Goal: Communication & Community: Answer question/provide support

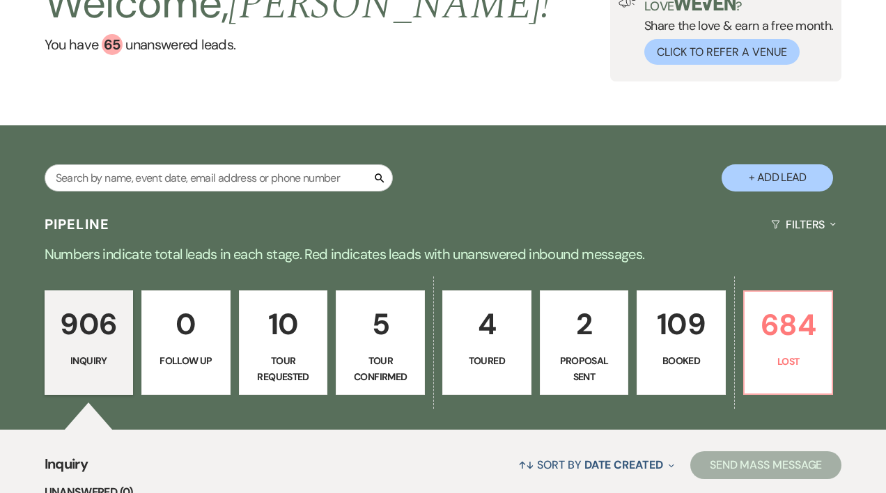
scroll to position [141, 0]
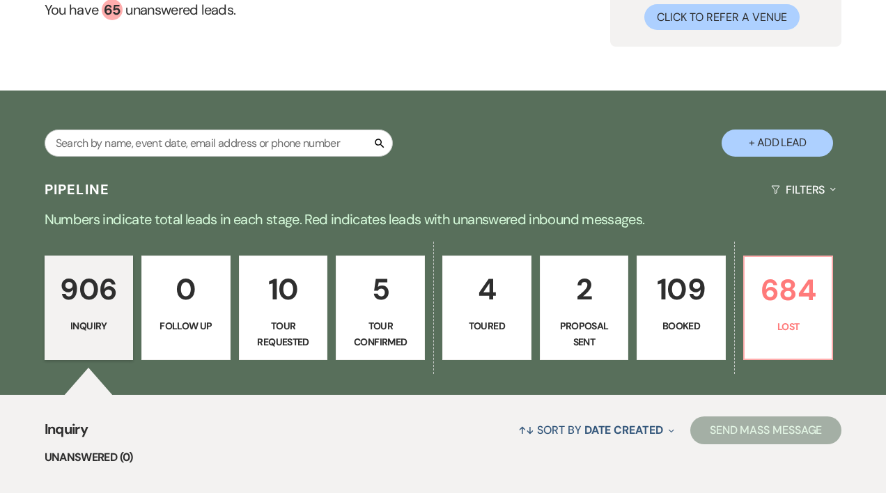
click at [478, 304] on p "4" at bounding box center [486, 289] width 71 height 47
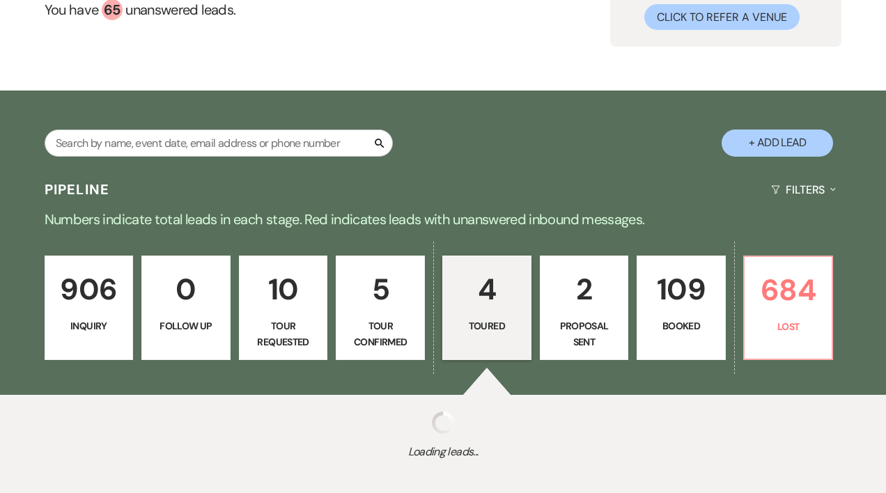
select select "5"
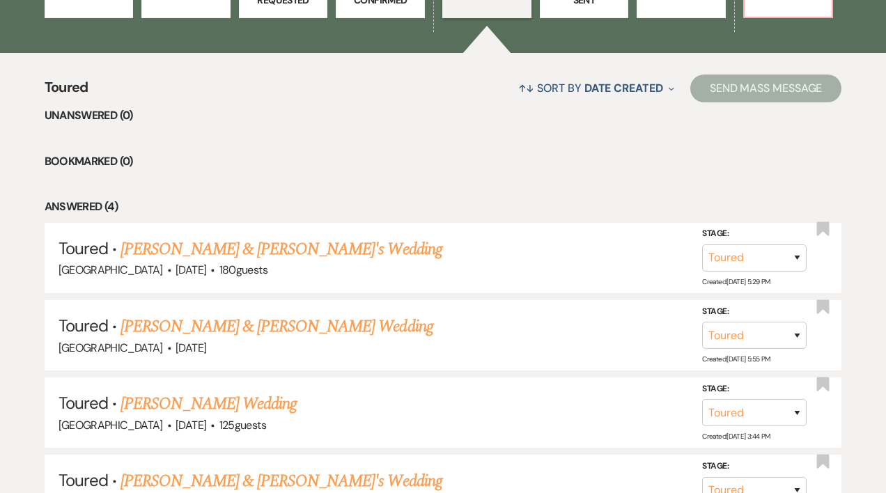
scroll to position [490, 0]
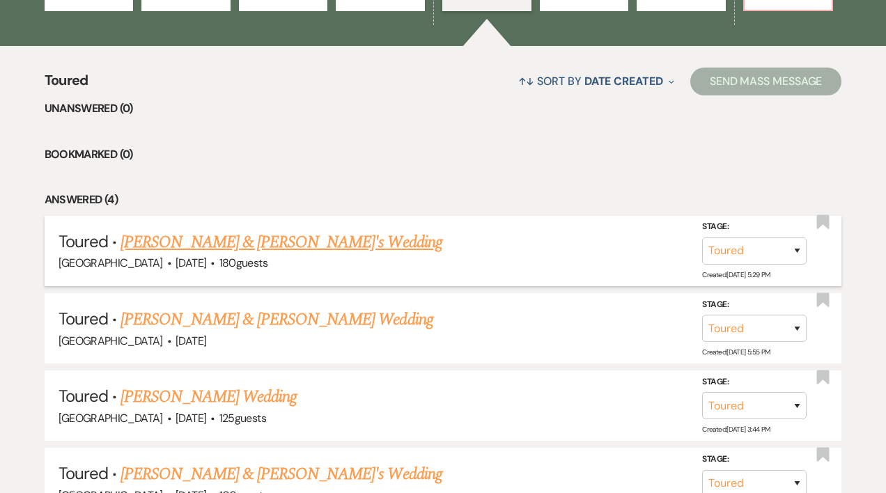
click at [230, 244] on link "[PERSON_NAME] & [PERSON_NAME]'s Wedding" at bounding box center [281, 242] width 322 height 25
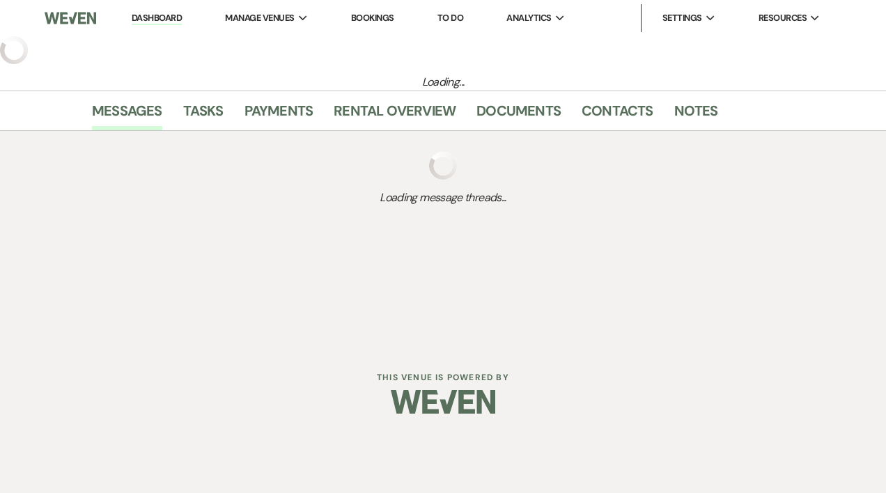
select select "5"
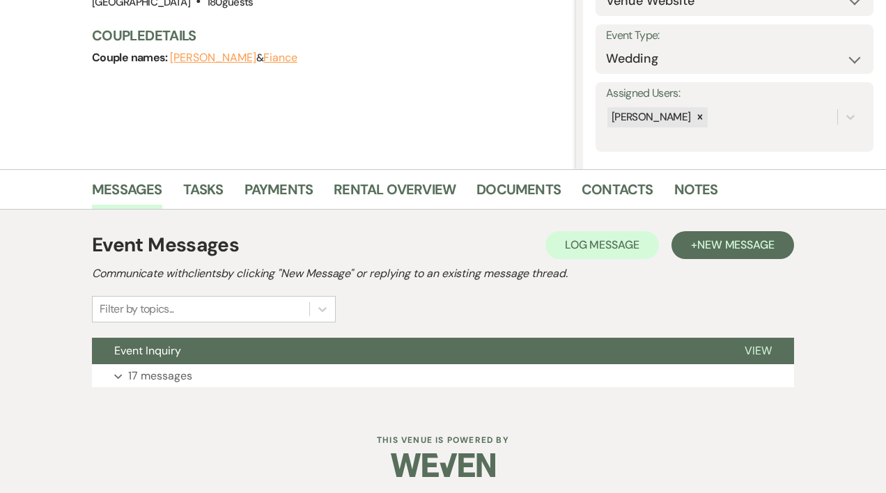
scroll to position [185, 0]
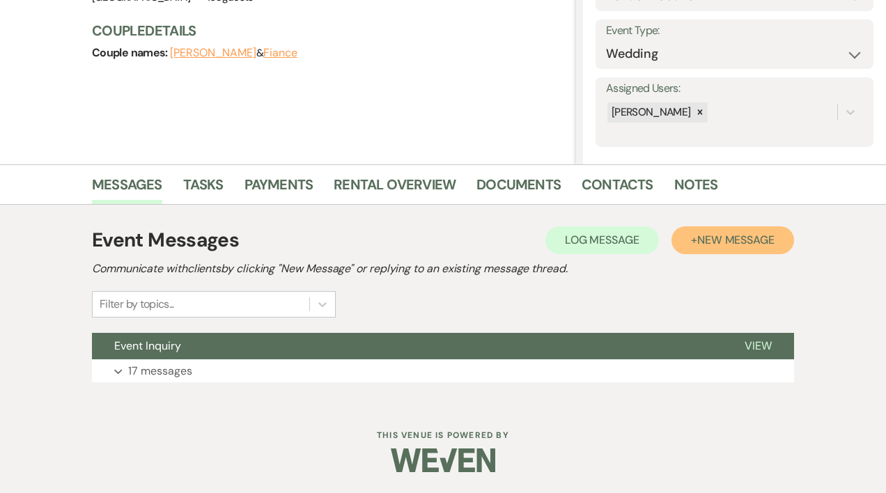
click at [765, 244] on span "New Message" at bounding box center [735, 240] width 77 height 15
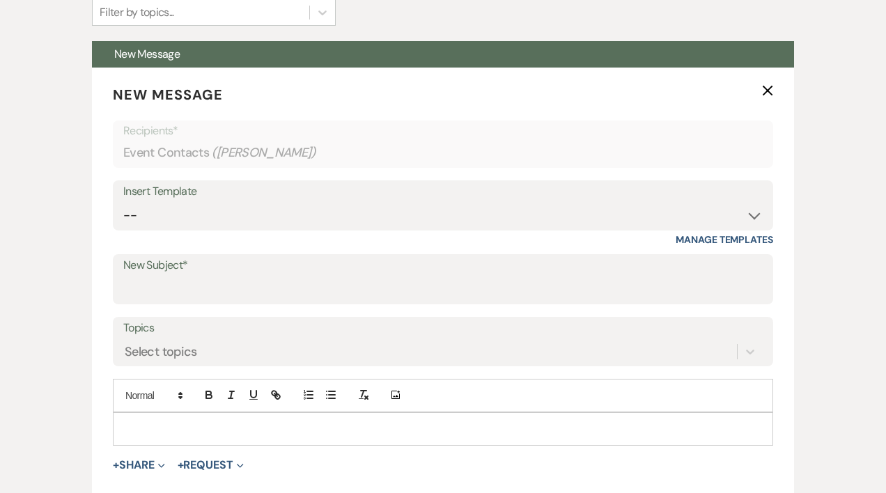
scroll to position [487, 0]
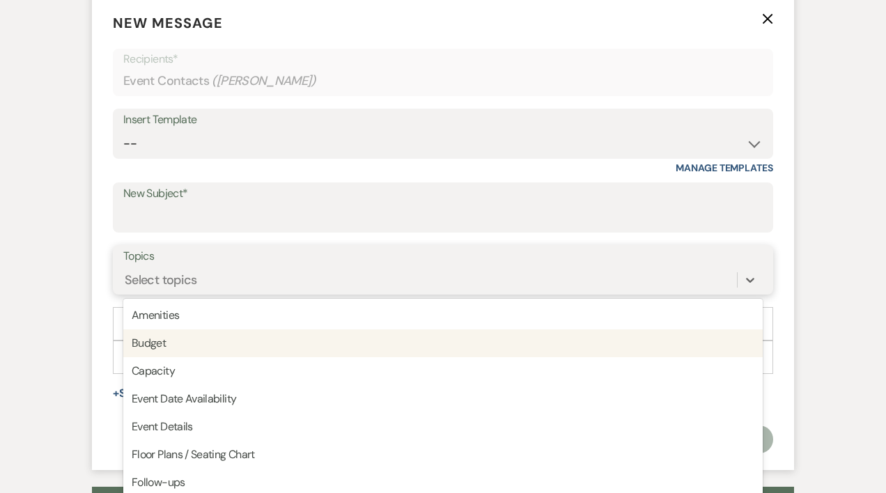
click at [177, 293] on div "option Budget focused, 2 of 20. 20 results available. Use Up and Down to choose…" at bounding box center [442, 280] width 639 height 26
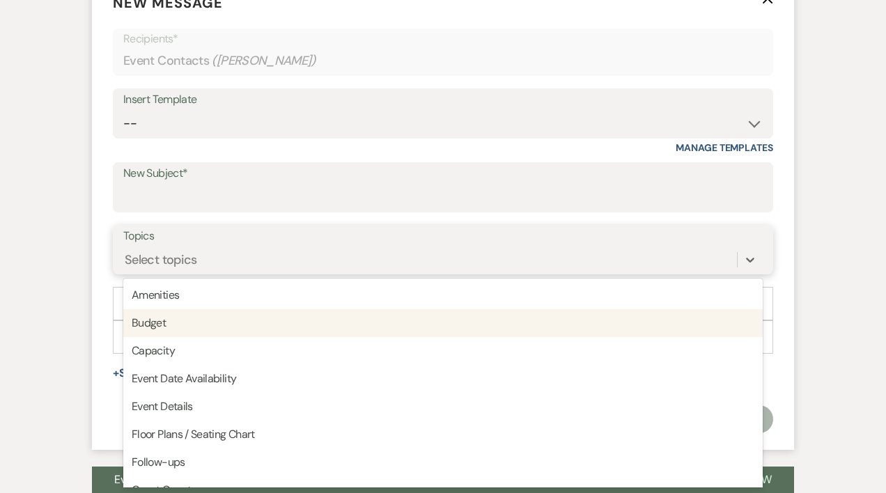
scroll to position [569, 0]
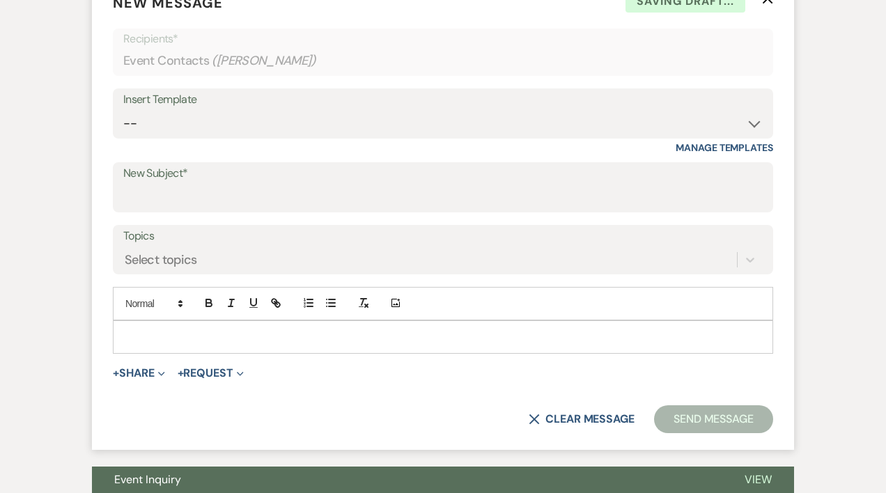
click at [169, 182] on label "New Subject*" at bounding box center [442, 174] width 639 height 20
click at [169, 184] on input "New Subject*" at bounding box center [442, 197] width 639 height 27
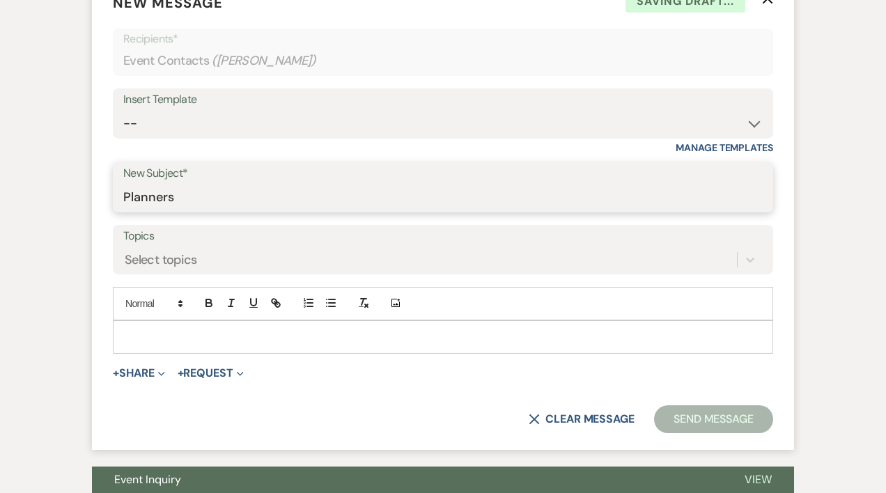
type input "Planners"
click at [151, 253] on div "Select topics" at bounding box center [161, 259] width 72 height 19
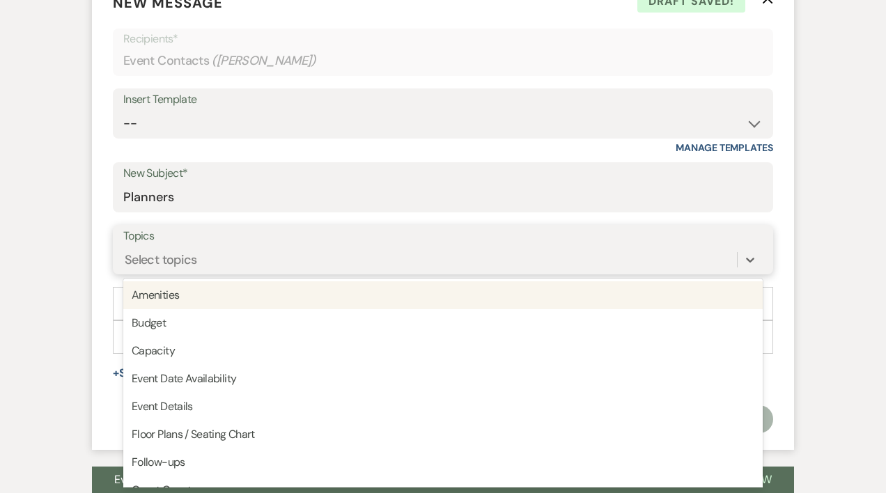
type input "e"
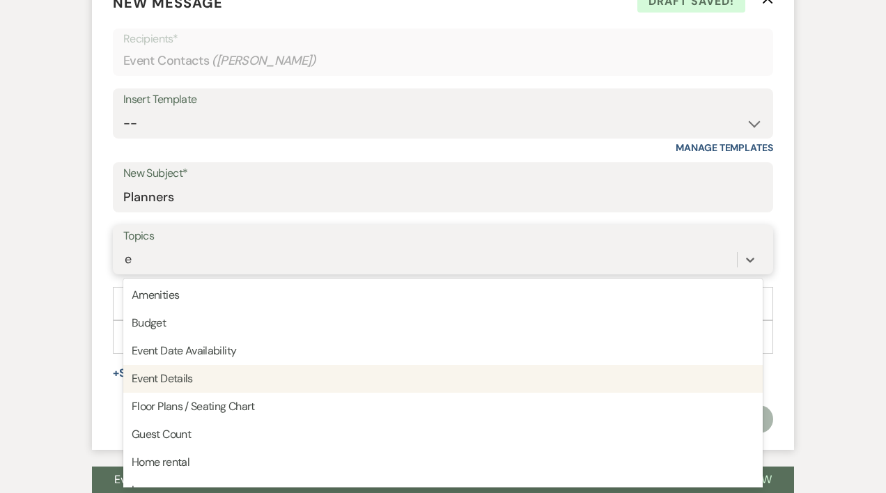
click at [173, 380] on div "Event Details" at bounding box center [442, 379] width 639 height 28
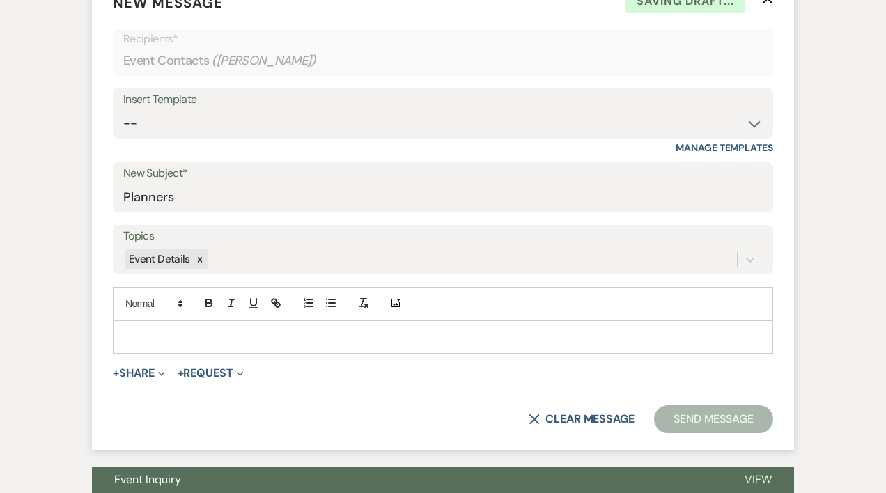
click at [138, 332] on p at bounding box center [443, 336] width 638 height 15
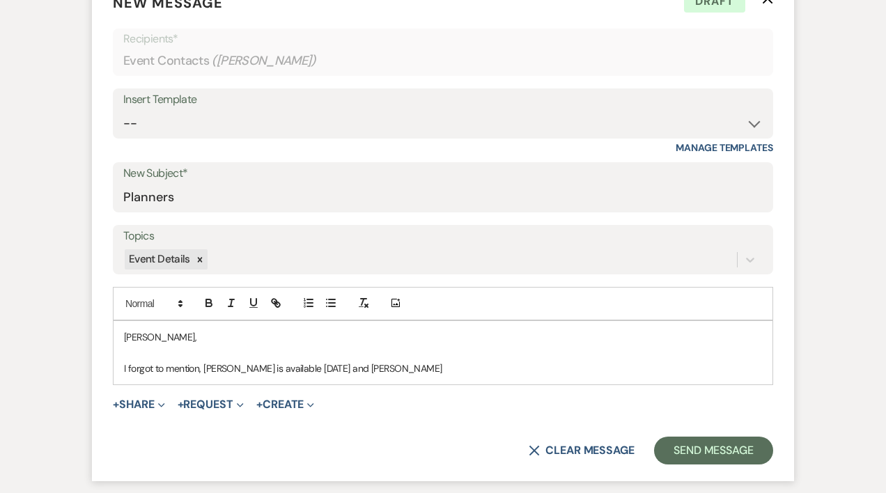
click at [402, 370] on p "I forgot to mention, [PERSON_NAME] is available [DATE] and [PERSON_NAME]" at bounding box center [443, 368] width 638 height 15
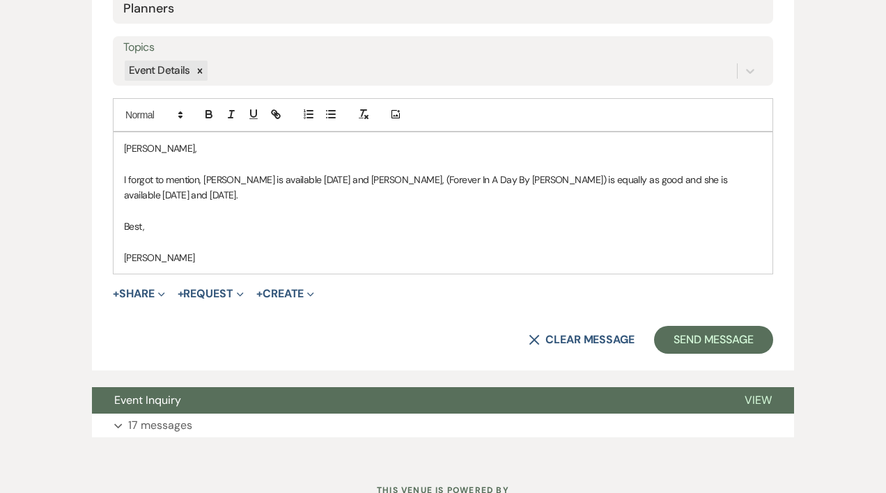
scroll to position [755, 0]
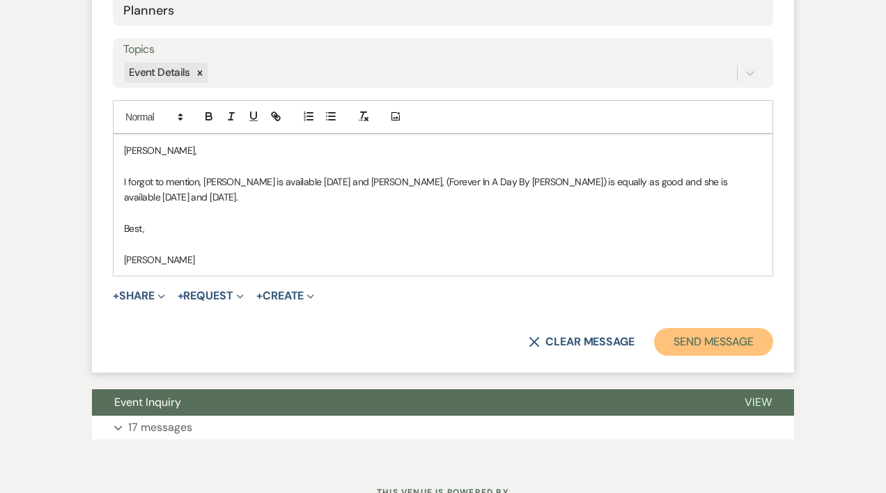
click at [726, 328] on button "Send Message" at bounding box center [713, 342] width 119 height 28
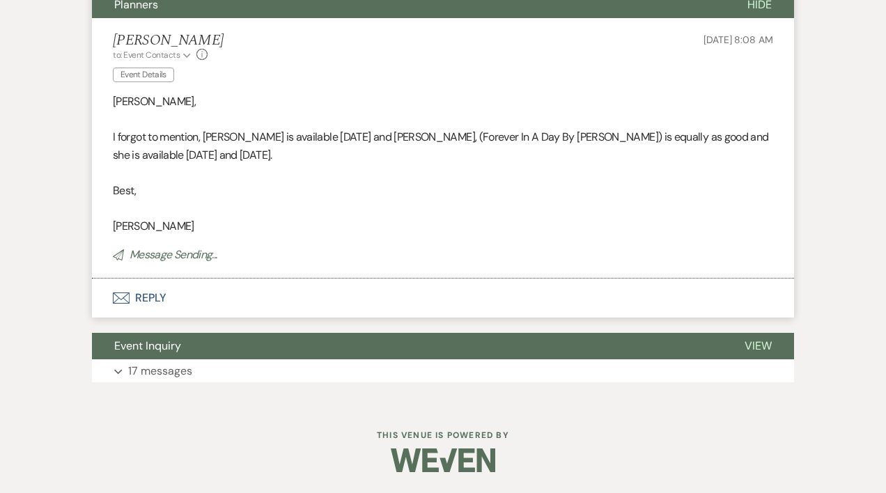
scroll to position [237, 0]
